Goal: Task Accomplishment & Management: Manage account settings

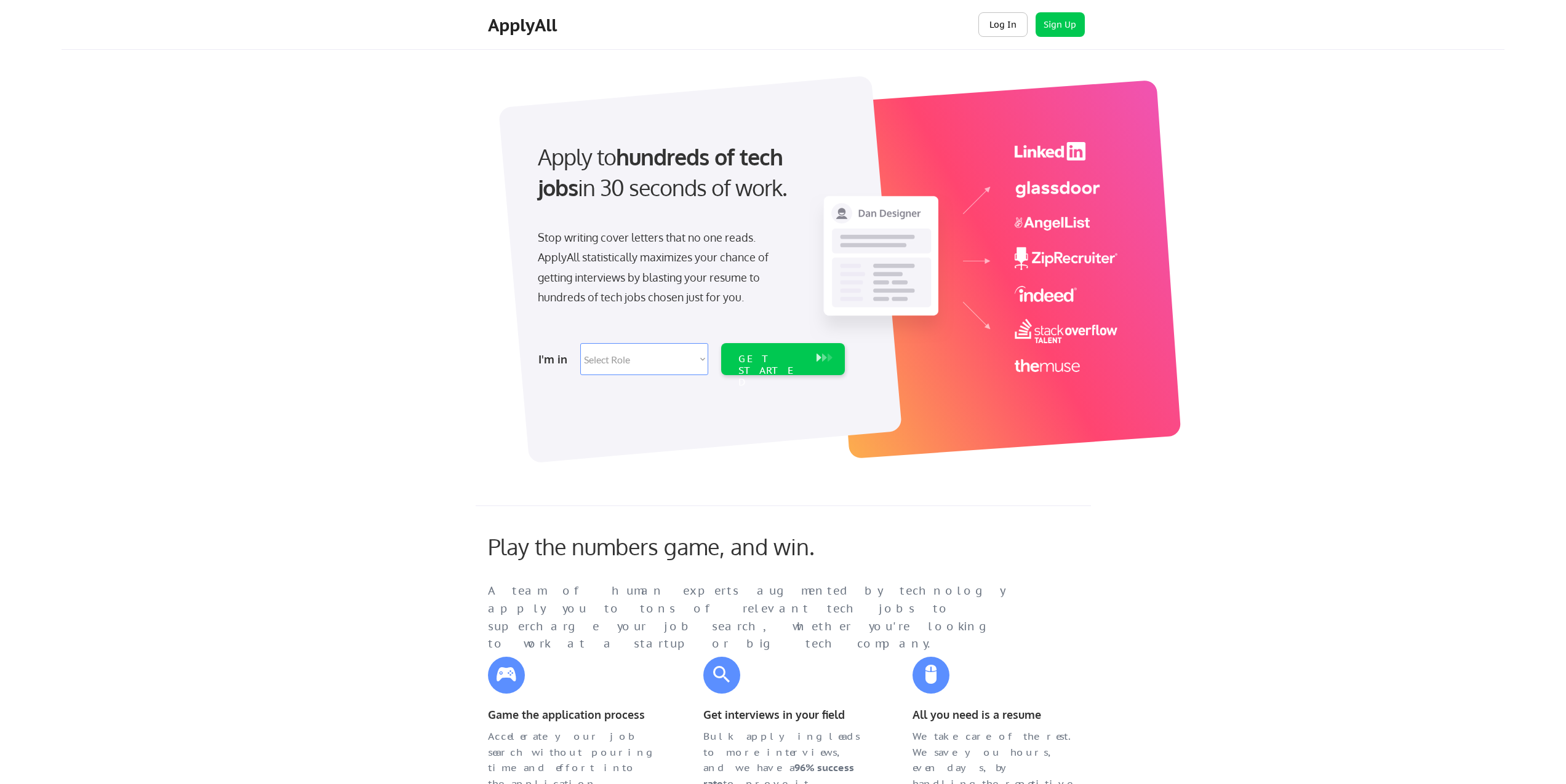
click at [996, 24] on button "Log In" at bounding box center [1002, 24] width 49 height 24
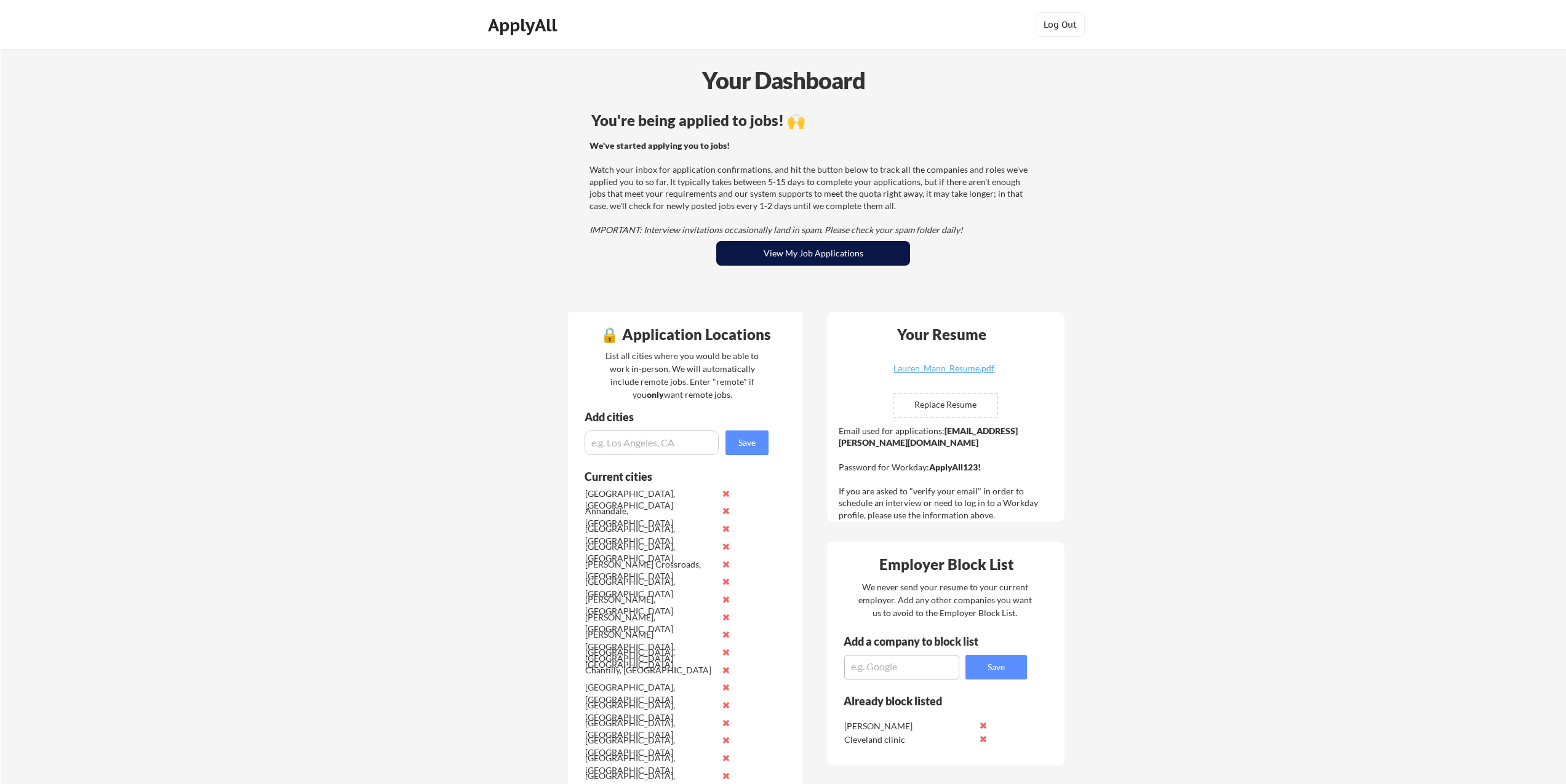
click at [814, 256] on button "View My Job Applications" at bounding box center [813, 254] width 194 height 24
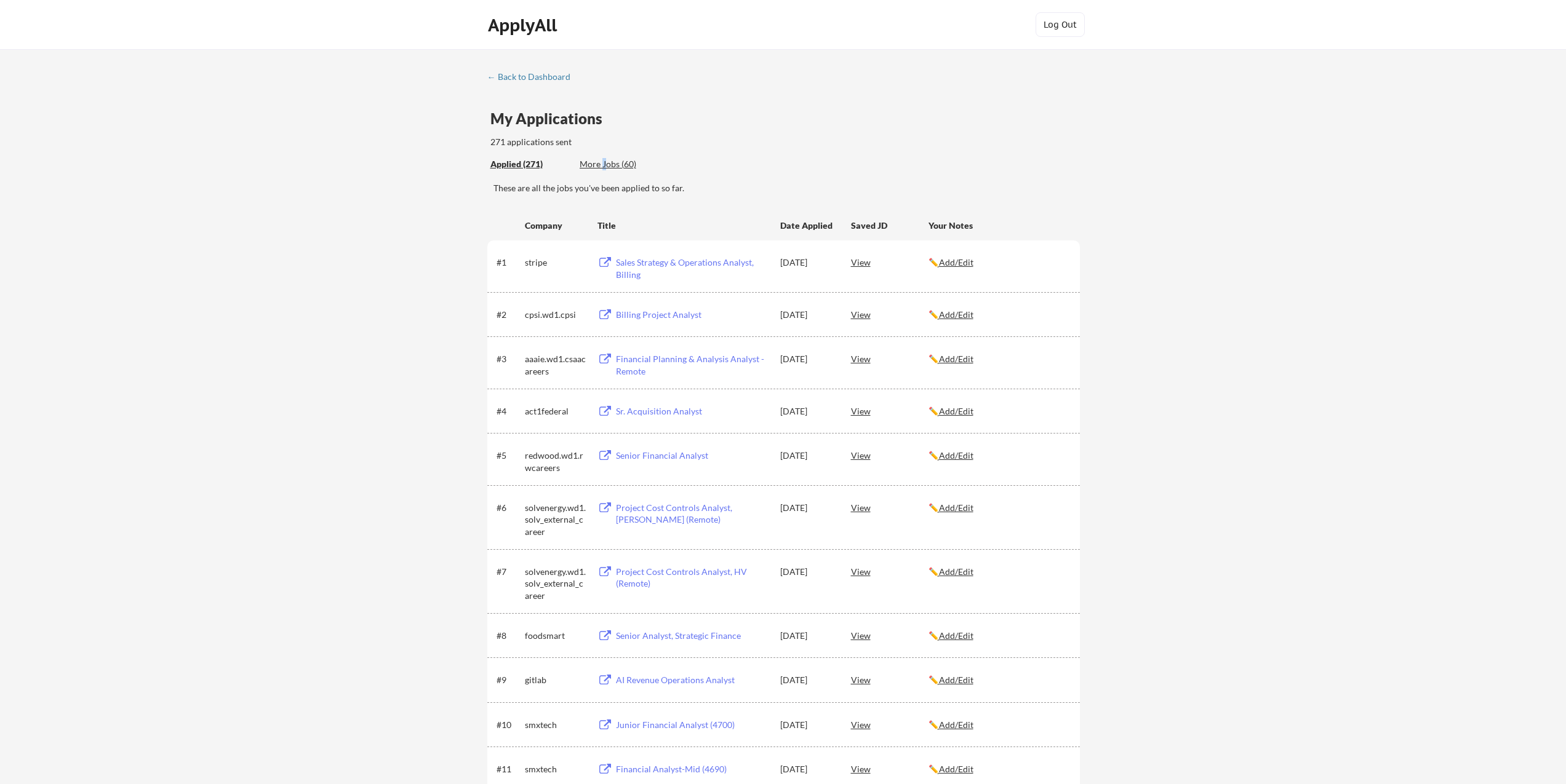
click at [603, 164] on div "More Jobs (60)" at bounding box center [625, 164] width 90 height 12
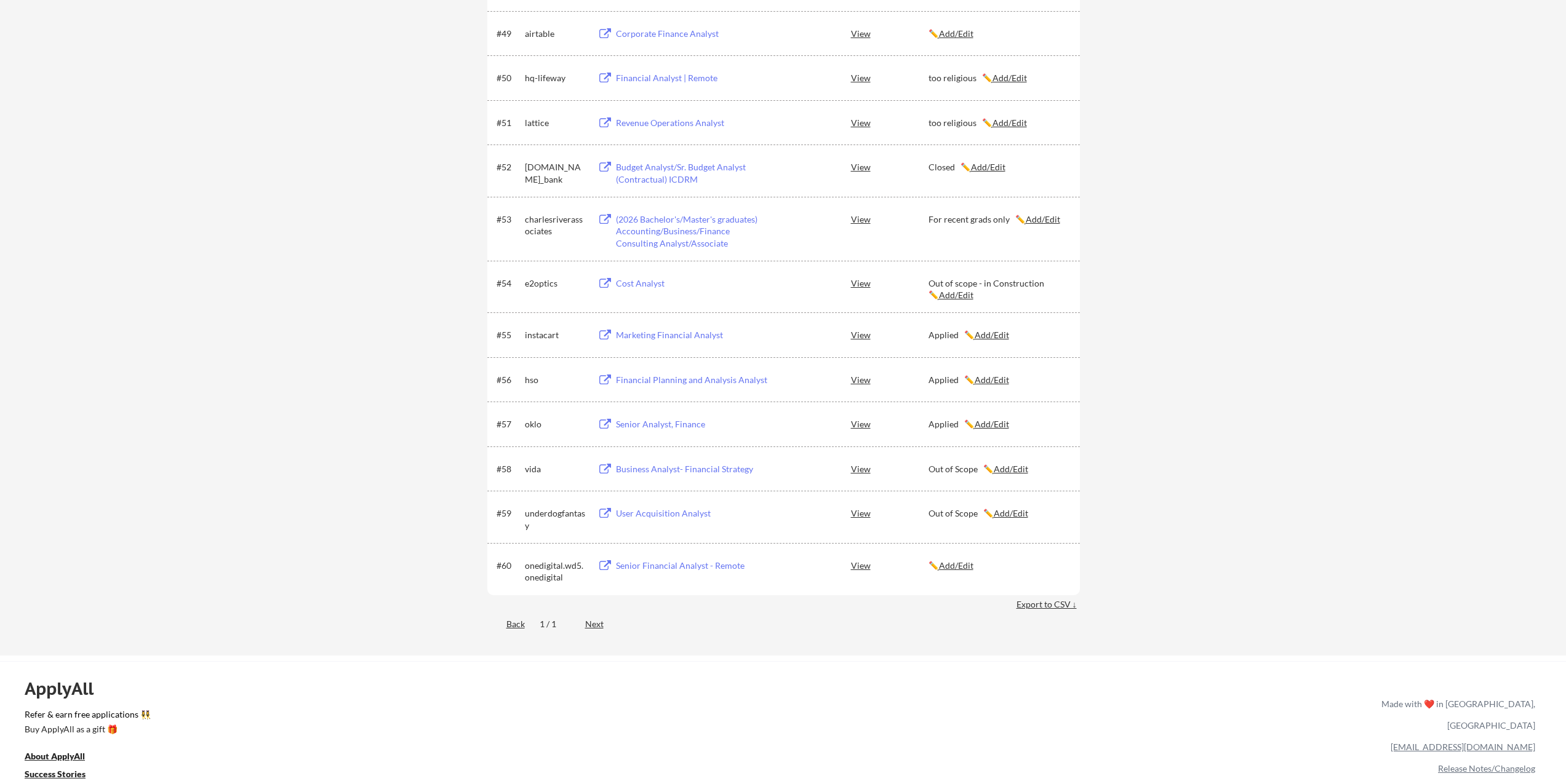
scroll to position [2657, 0]
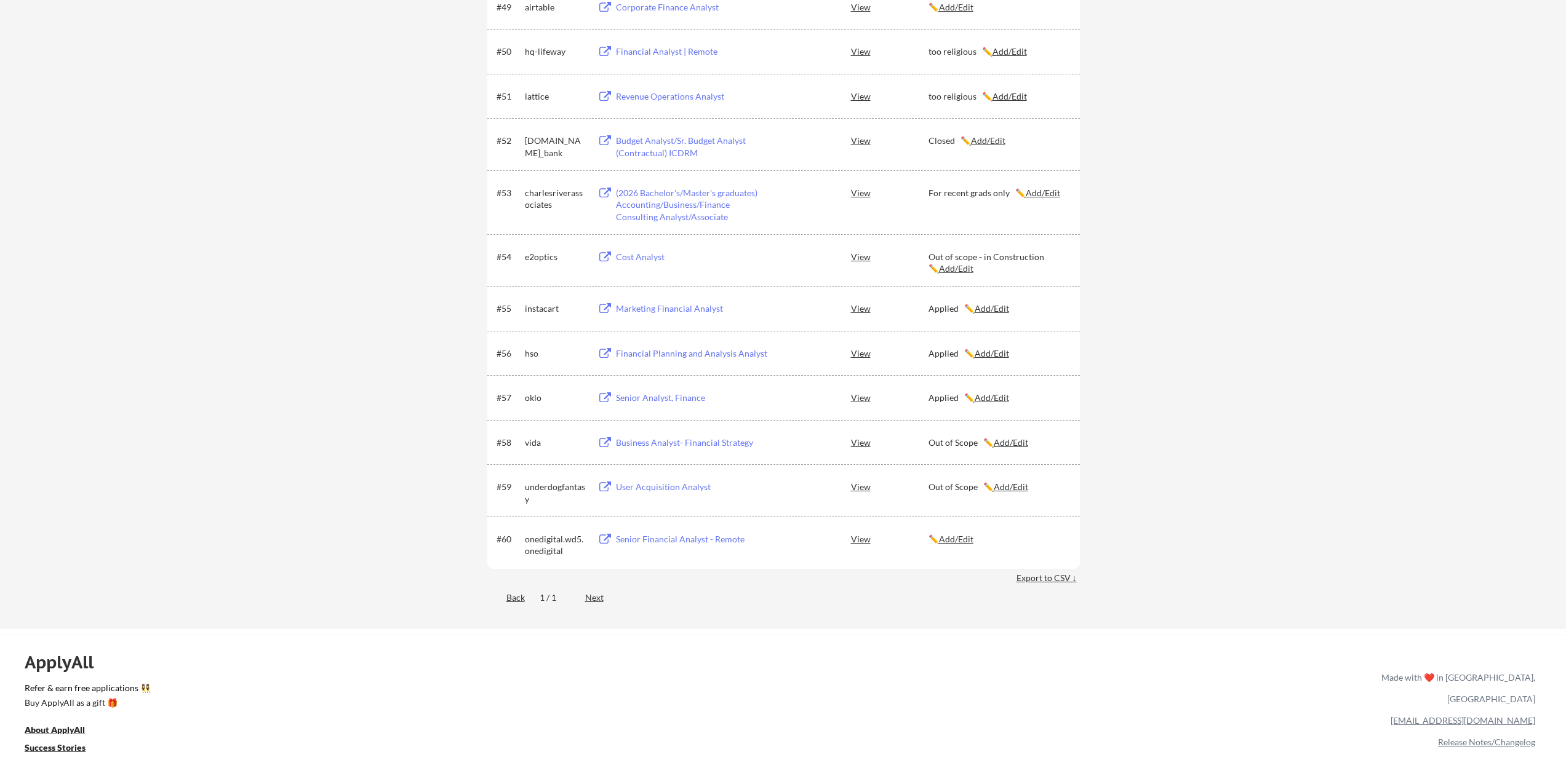
click at [680, 537] on div "Senior Financial Analyst - Remote" at bounding box center [692, 539] width 152 height 12
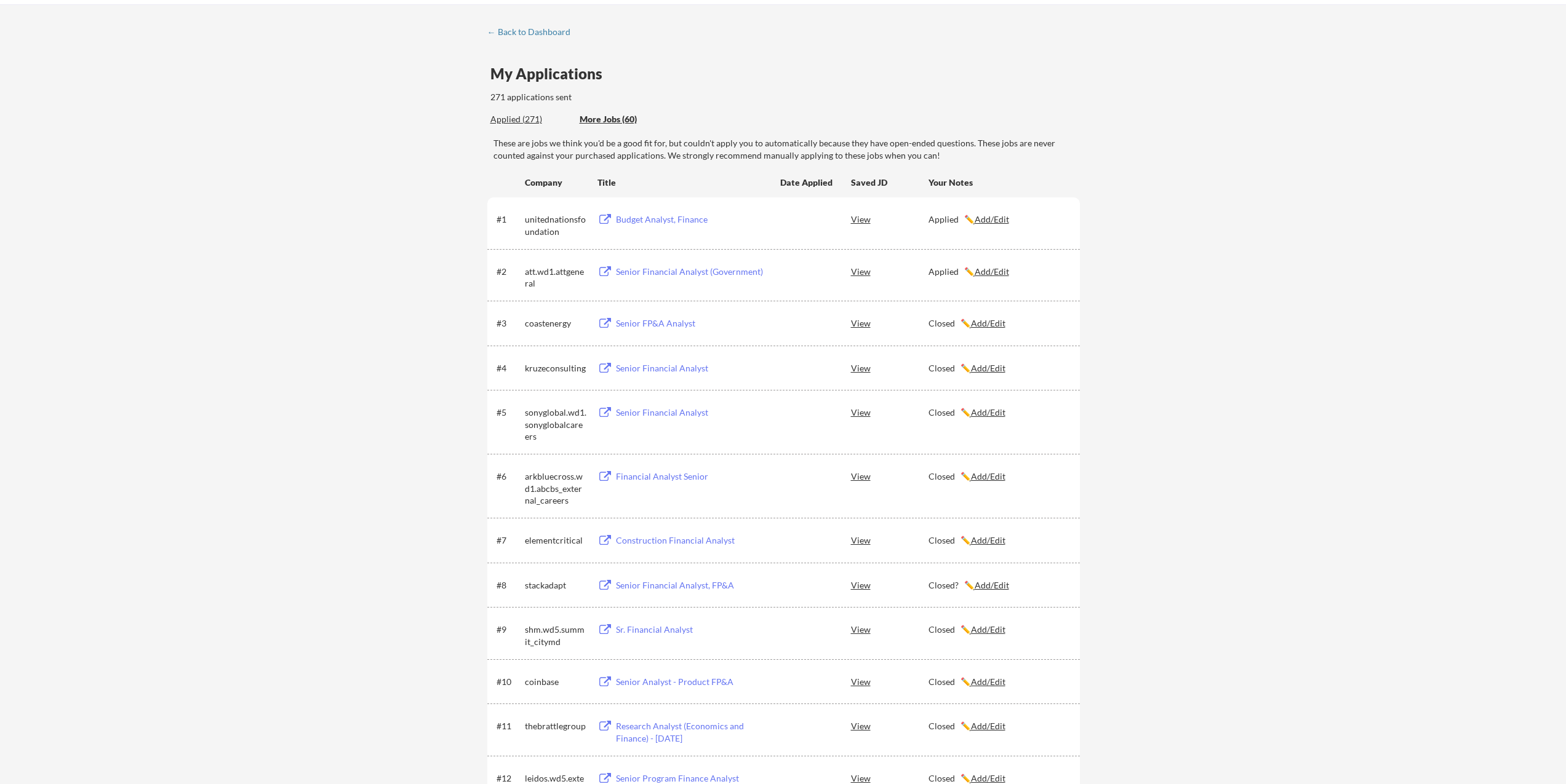
scroll to position [0, 0]
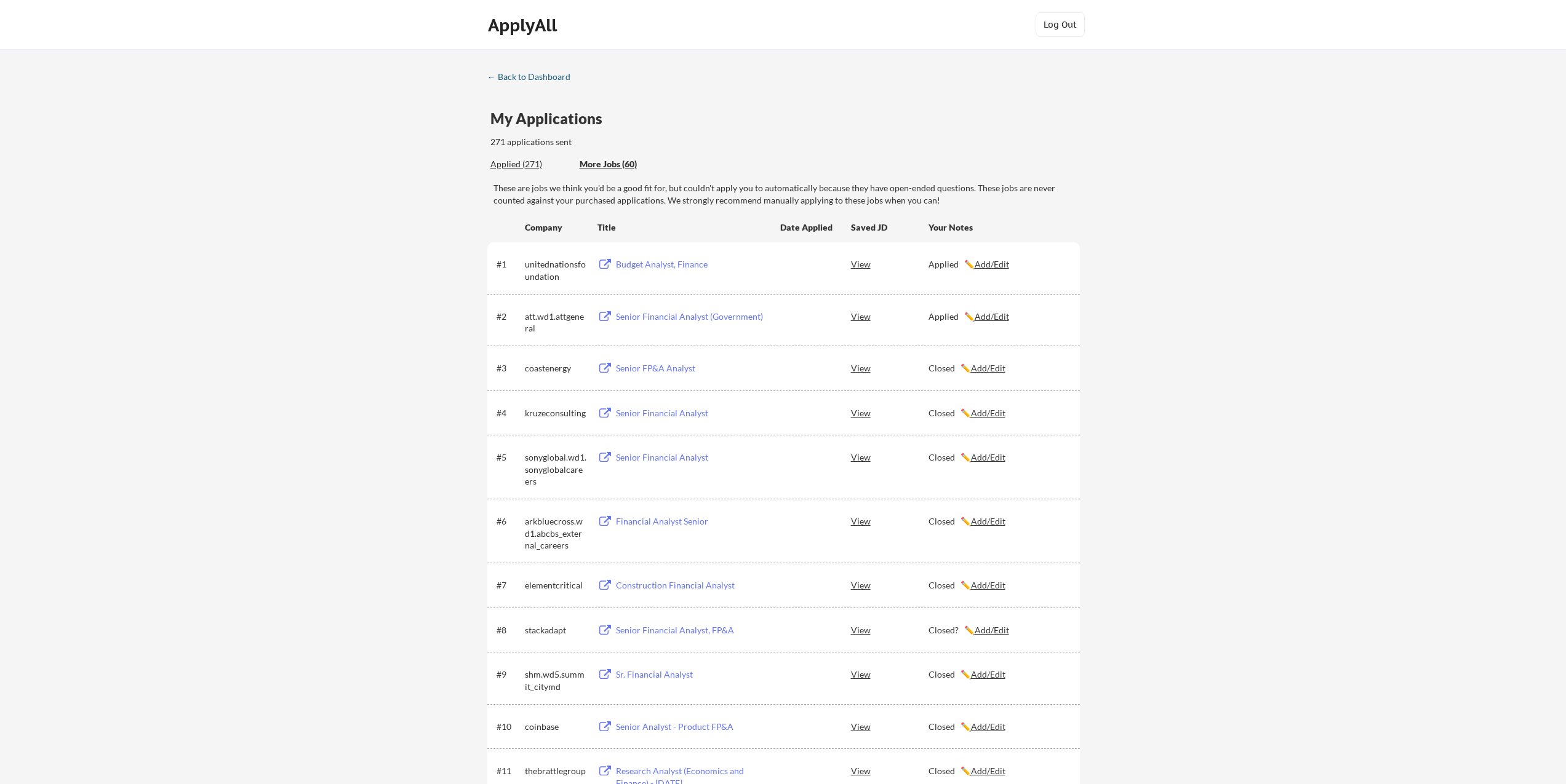
click at [514, 75] on div "← Back to Dashboard" at bounding box center [533, 77] width 93 height 9
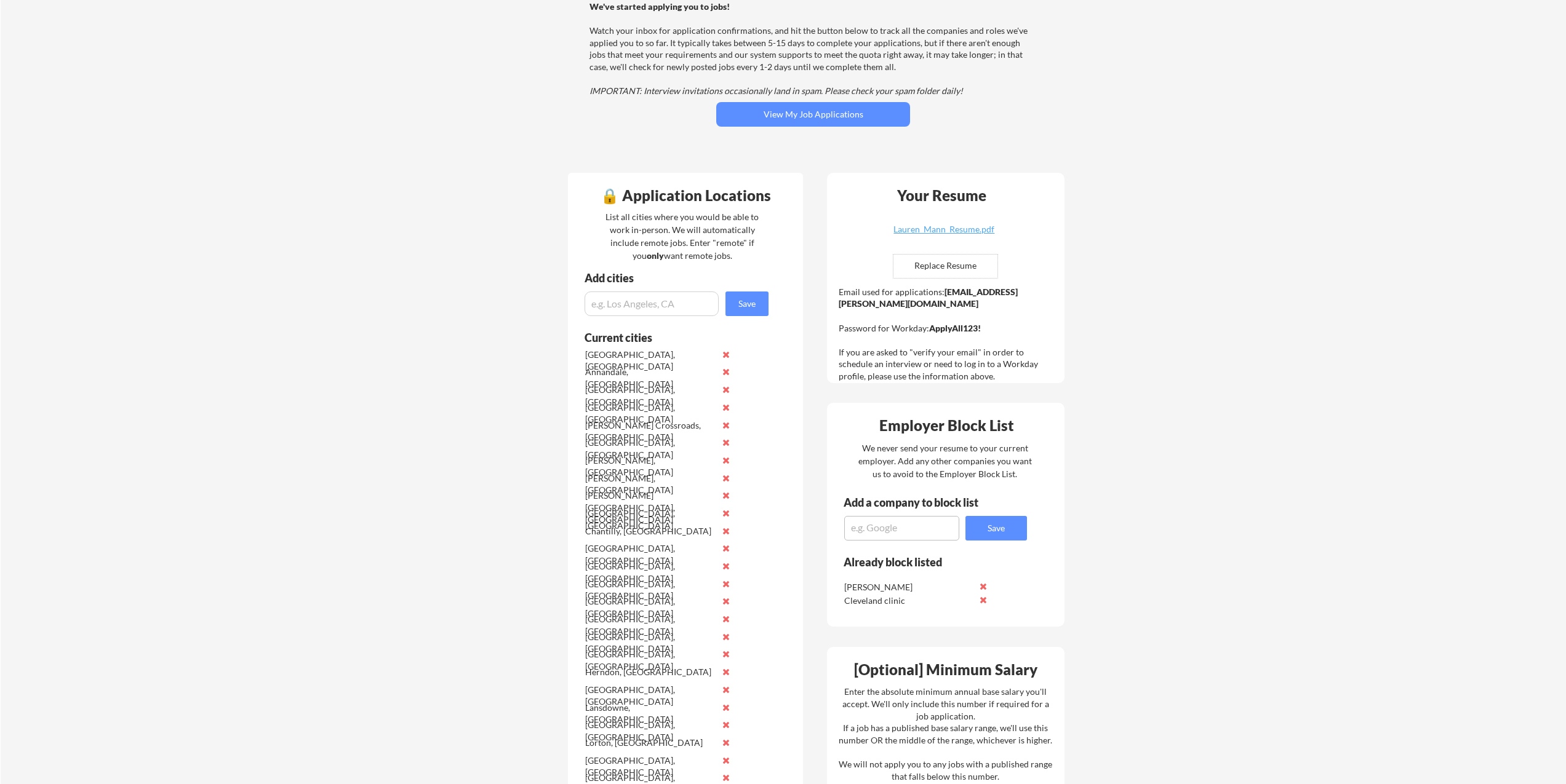
scroll to position [74, 0]
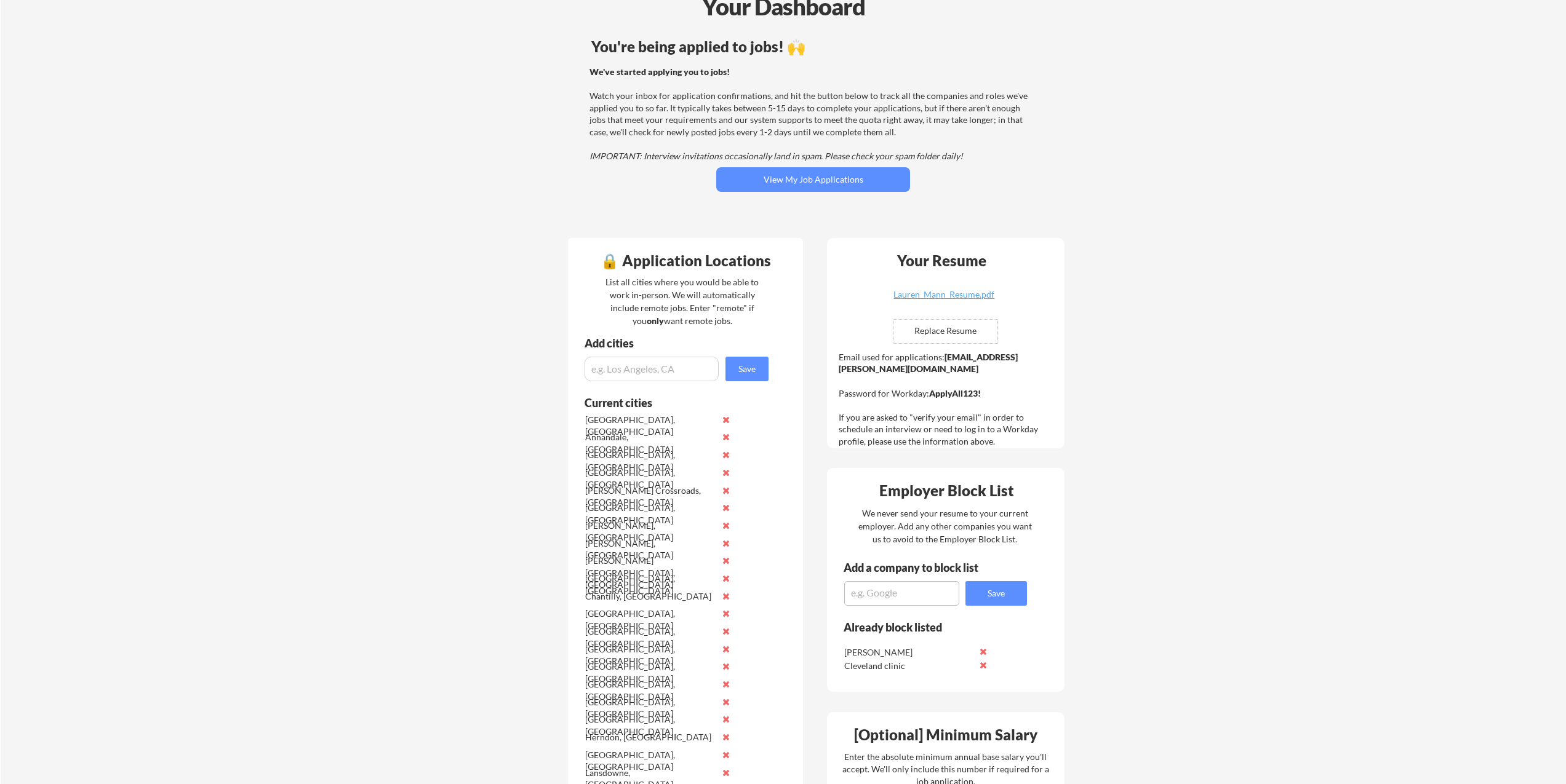
drag, startPoint x: 942, startPoint y: 360, endPoint x: 1043, endPoint y: 355, distance: 101.1
click at [1043, 355] on div "Email used for applications: [EMAIL_ADDRESS][PERSON_NAME][DOMAIN_NAME] Password…" at bounding box center [947, 400] width 217 height 97
drag, startPoint x: 1054, startPoint y: 357, endPoint x: 944, endPoint y: 357, distance: 110.0
click at [944, 357] on div "Email used for applications: lauren.mann@mailflux.com Password for Workday: App…" at bounding box center [947, 400] width 217 height 97
copy strong "lauren.mann@mailflux.com"
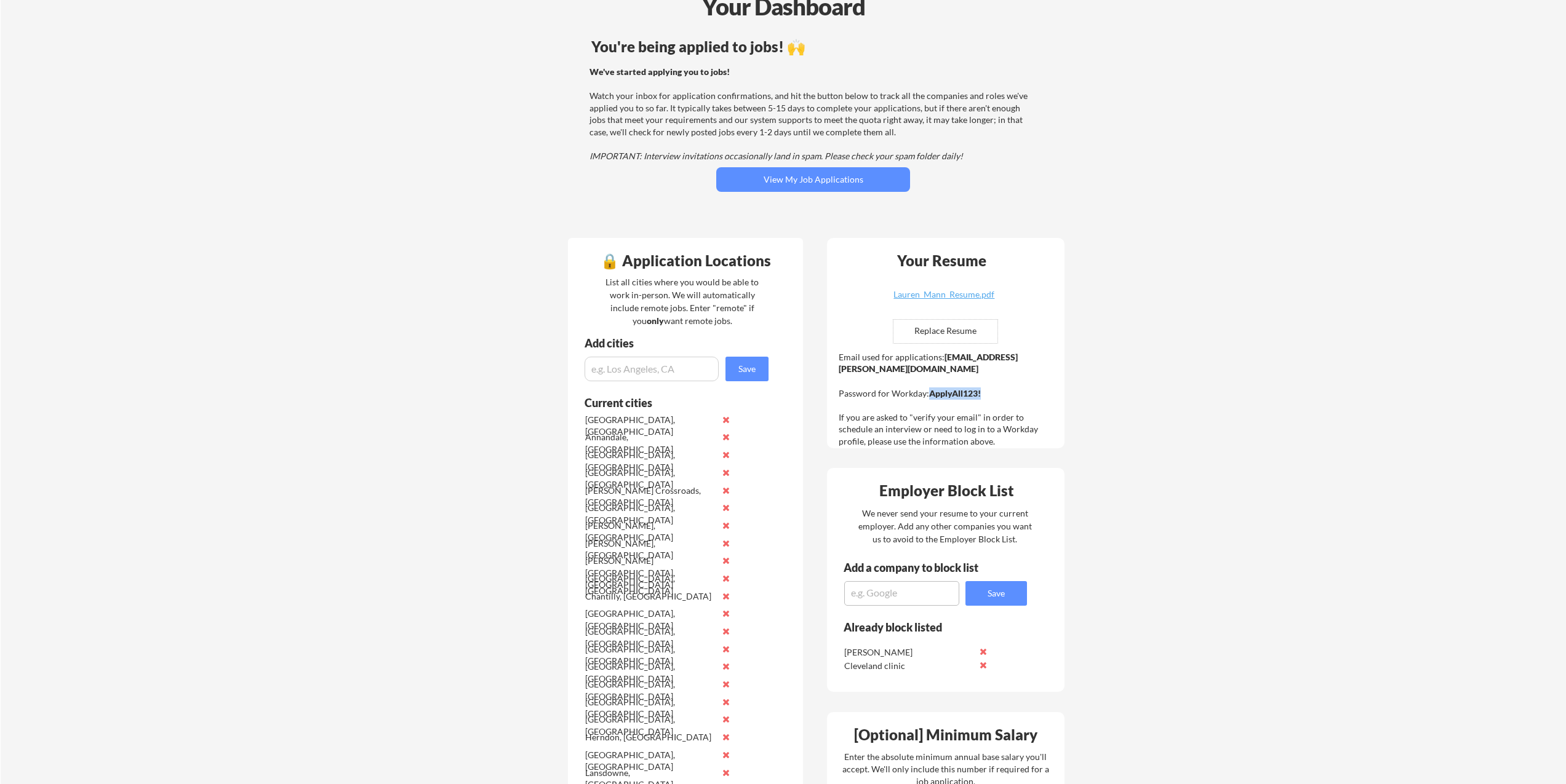
drag, startPoint x: 984, startPoint y: 380, endPoint x: 931, endPoint y: 377, distance: 53.1
click at [931, 377] on div "Email used for applications: lauren.mann@mailflux.com Password for Workday: App…" at bounding box center [947, 400] width 217 height 97
copy strong "ApplyAll123!"
drag, startPoint x: 1051, startPoint y: 359, endPoint x: 943, endPoint y: 360, distance: 108.0
click at [943, 360] on div "Email used for applications: lauren.mann@mailflux.com Password for Workday: App…" at bounding box center [947, 400] width 217 height 97
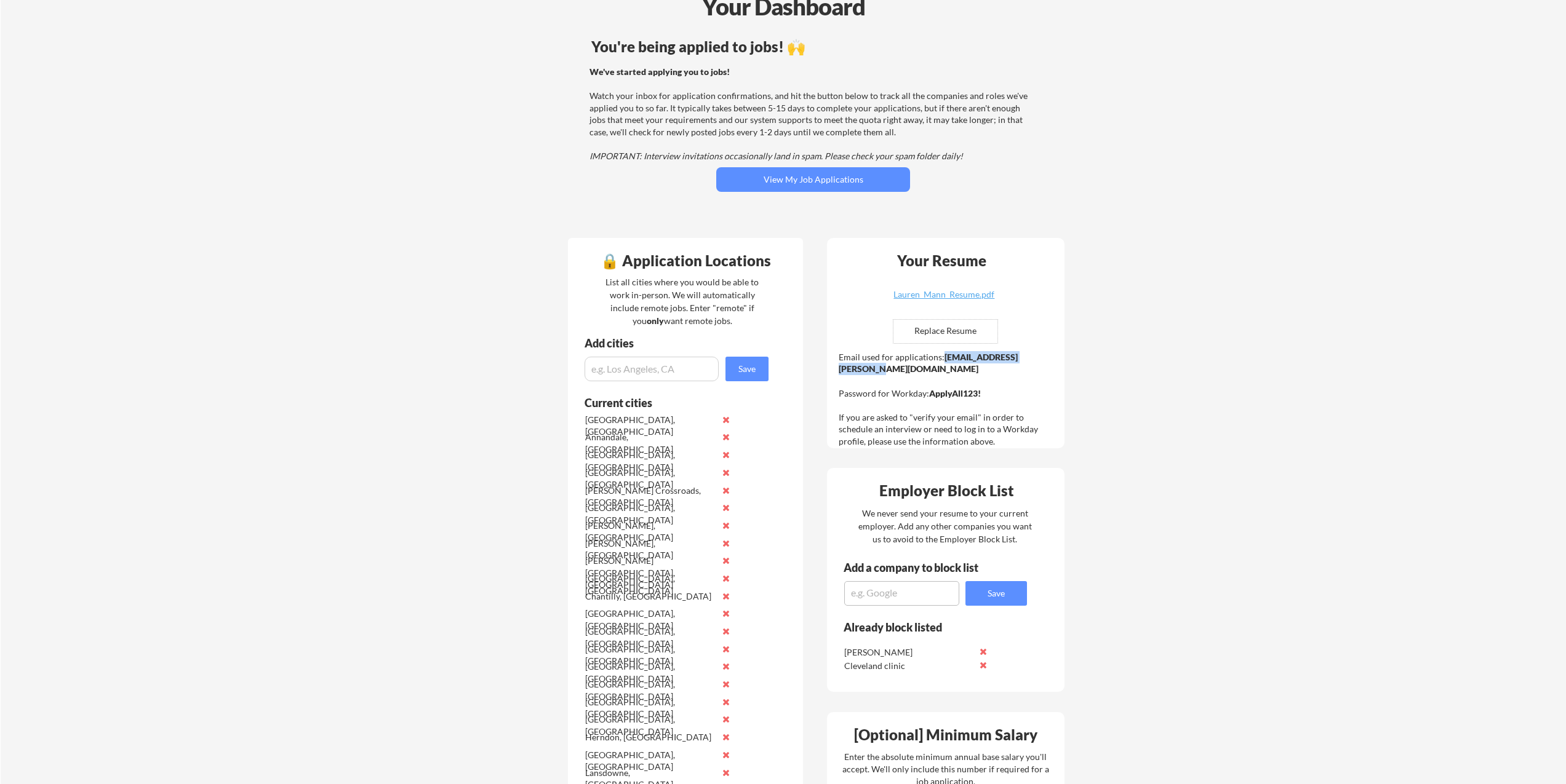
copy strong "lauren.mann@mailflux.com"
click at [837, 181] on button "View My Job Applications" at bounding box center [813, 179] width 194 height 24
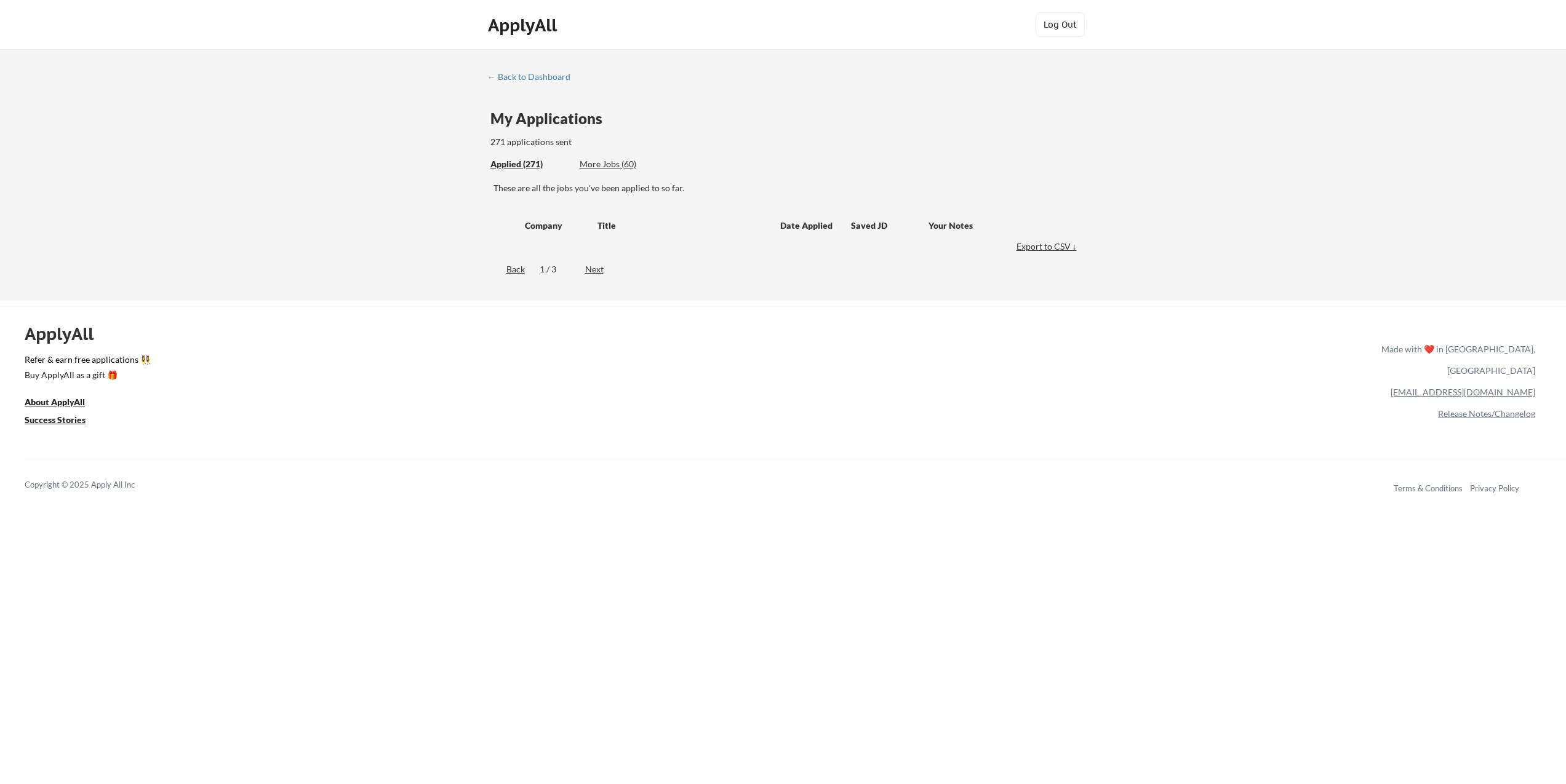
click at [616, 158] on div "More Jobs (60)" at bounding box center [625, 164] width 90 height 12
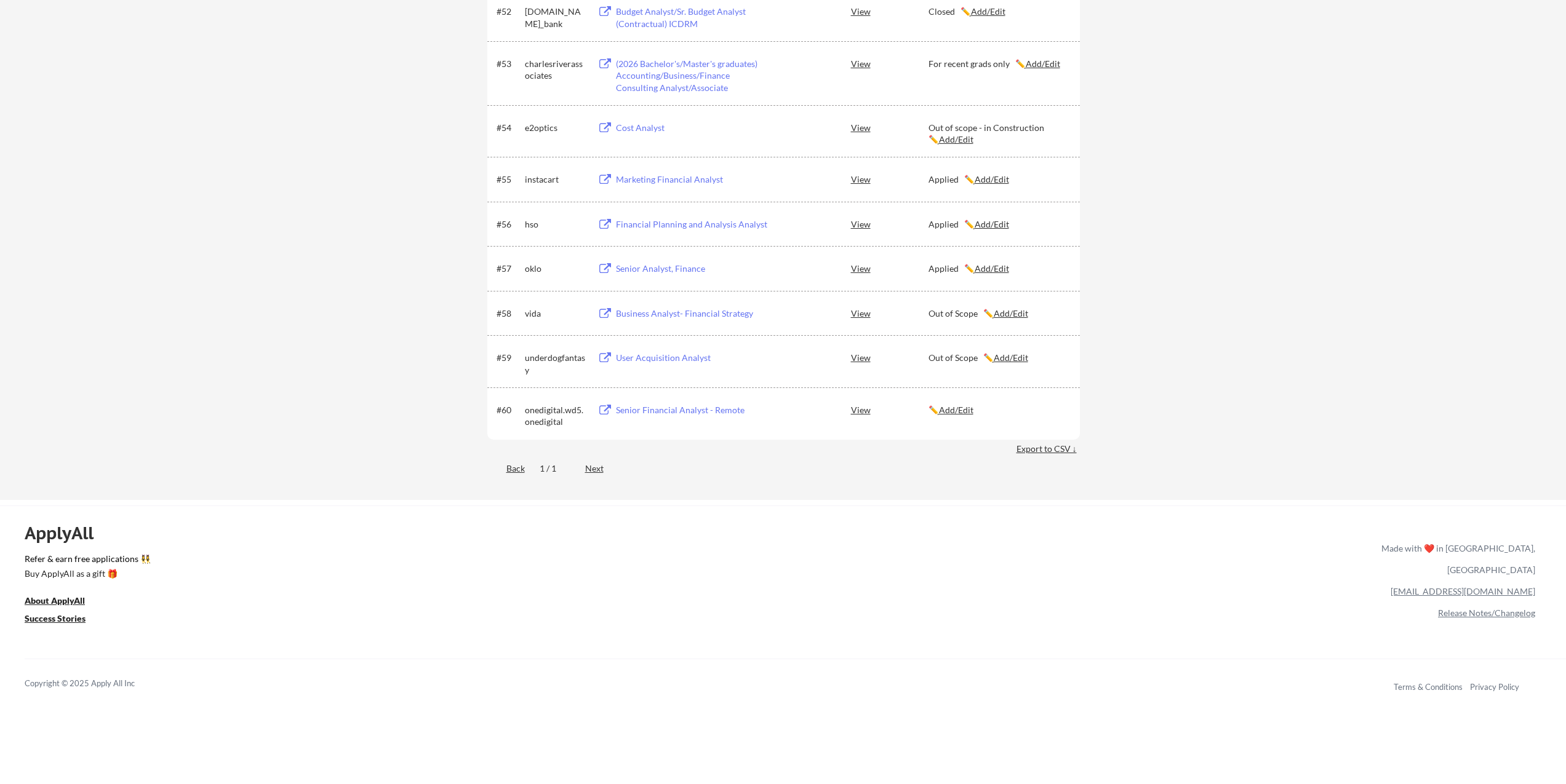
scroll to position [3026, 0]
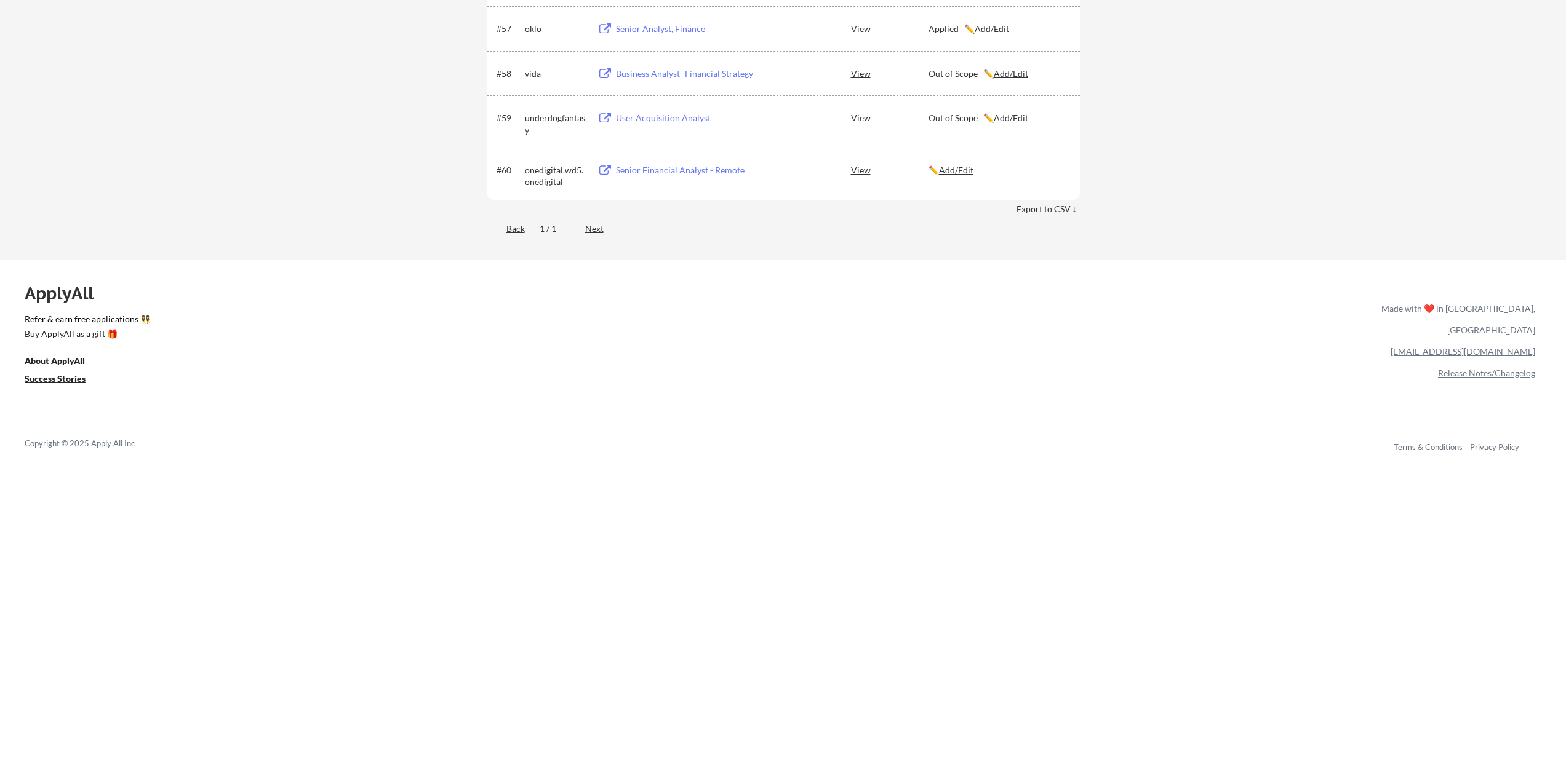
click at [661, 164] on div "Senior Financial Analyst - Remote" at bounding box center [692, 170] width 152 height 12
click at [953, 165] on u "Add/Edit" at bounding box center [957, 170] width 35 height 10
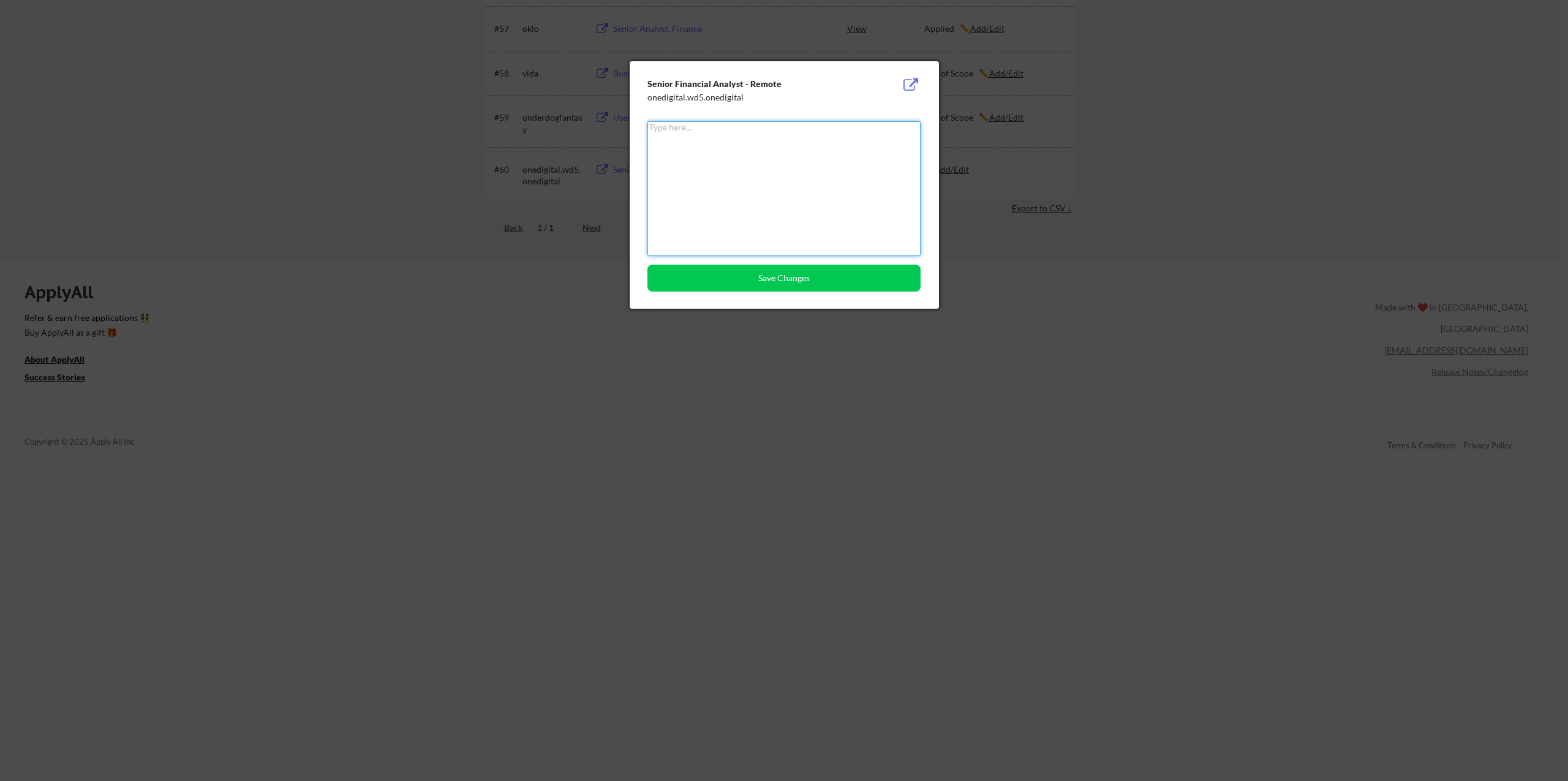
click at [811, 181] on textarea at bounding box center [783, 189] width 273 height 134
type textarea "Applied"
click at [817, 277] on button "Save Changes" at bounding box center [783, 278] width 273 height 27
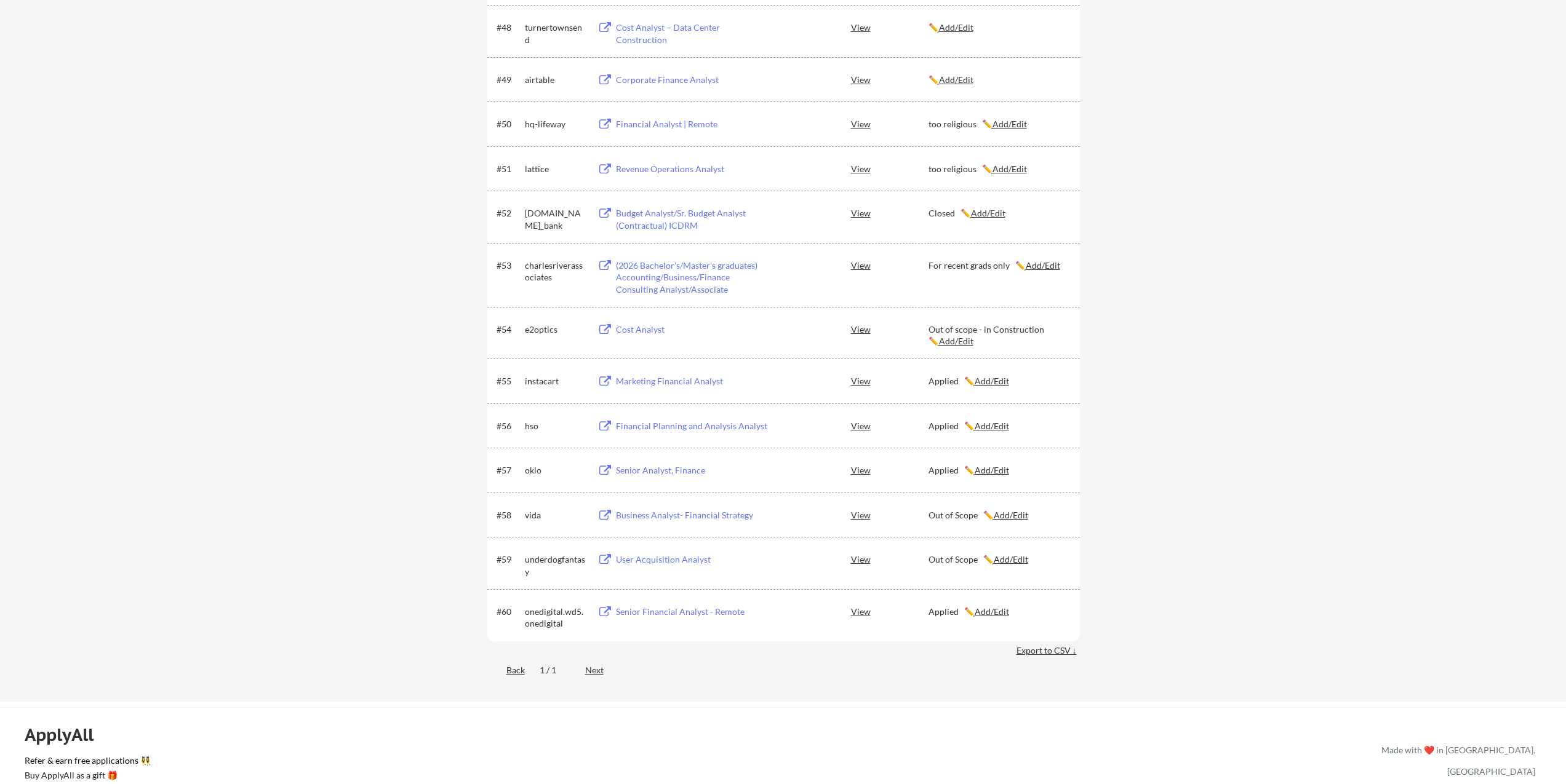
scroll to position [2583, 0]
